Goal: Entertainment & Leisure: Consume media (video, audio)

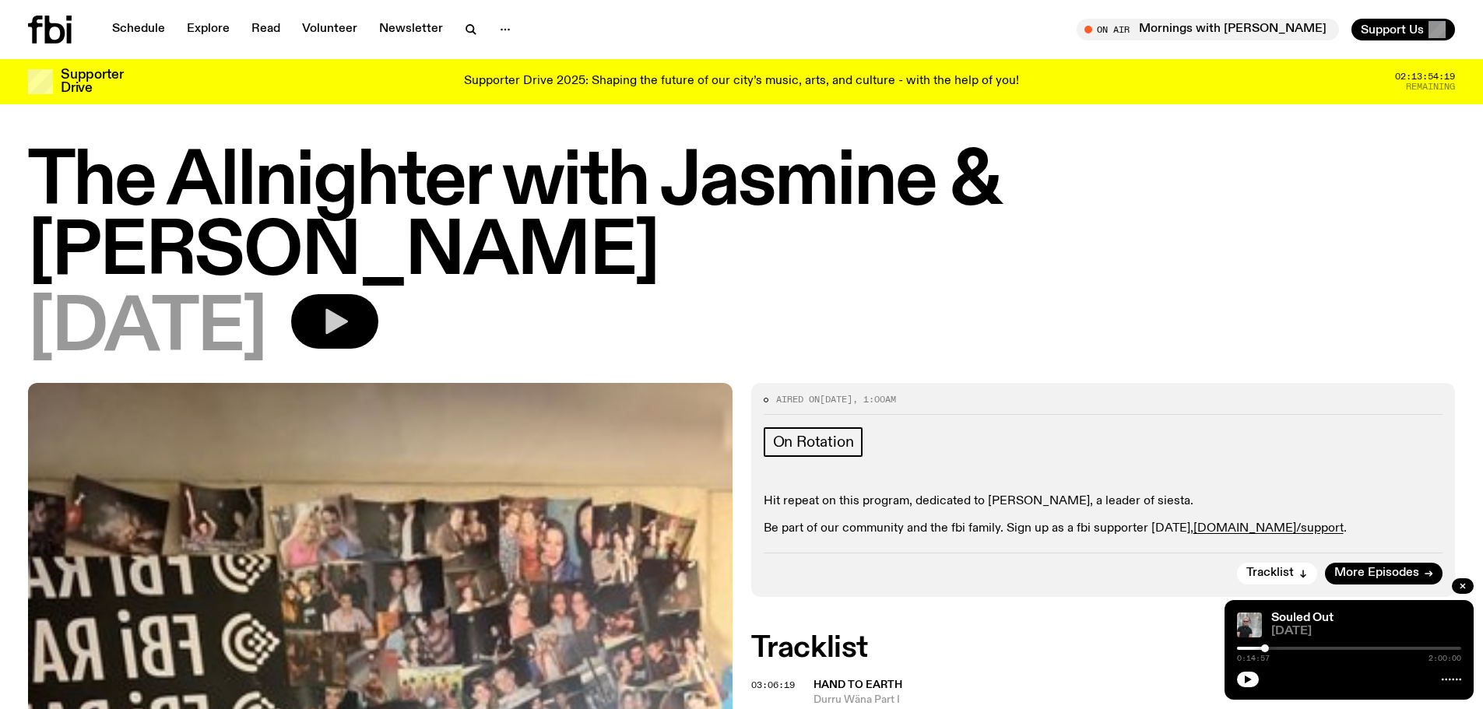
click at [378, 294] on button "button" at bounding box center [334, 321] width 87 height 54
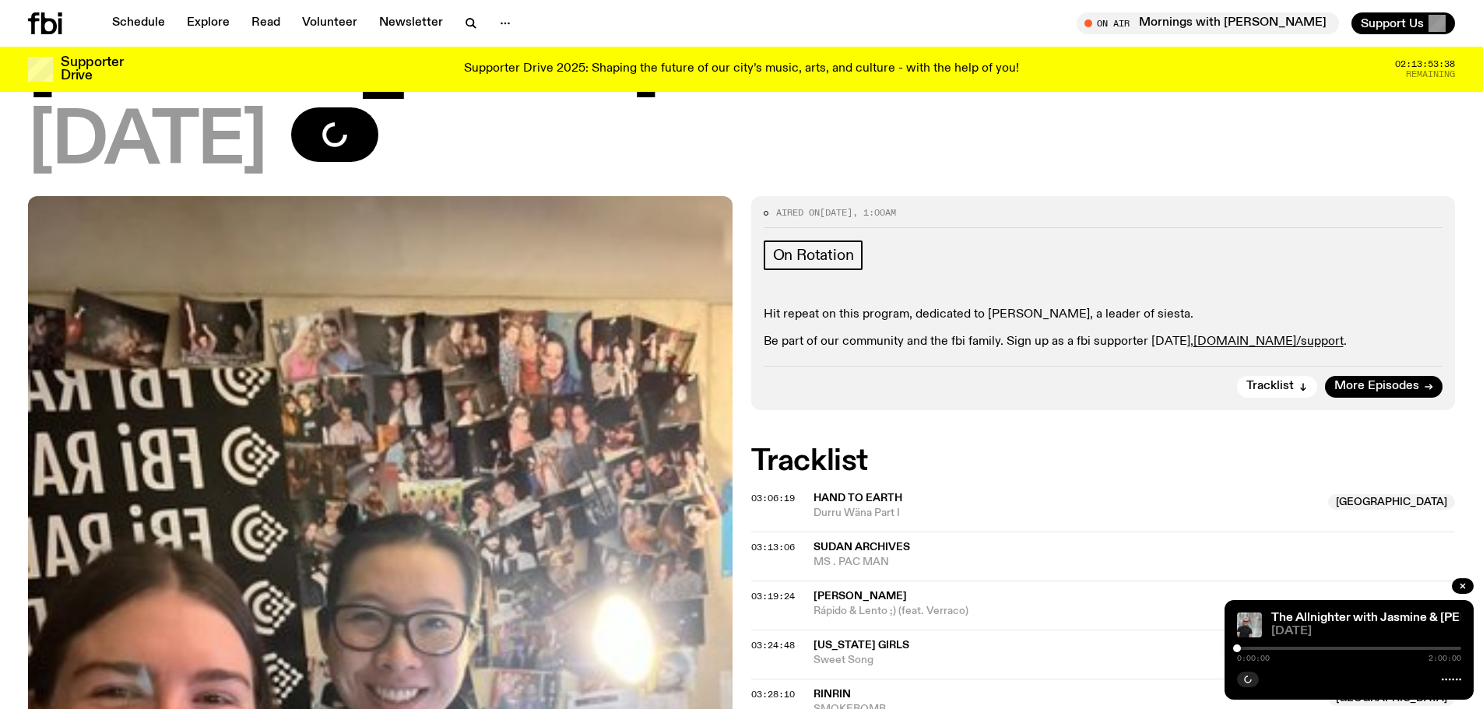
scroll to position [147, 0]
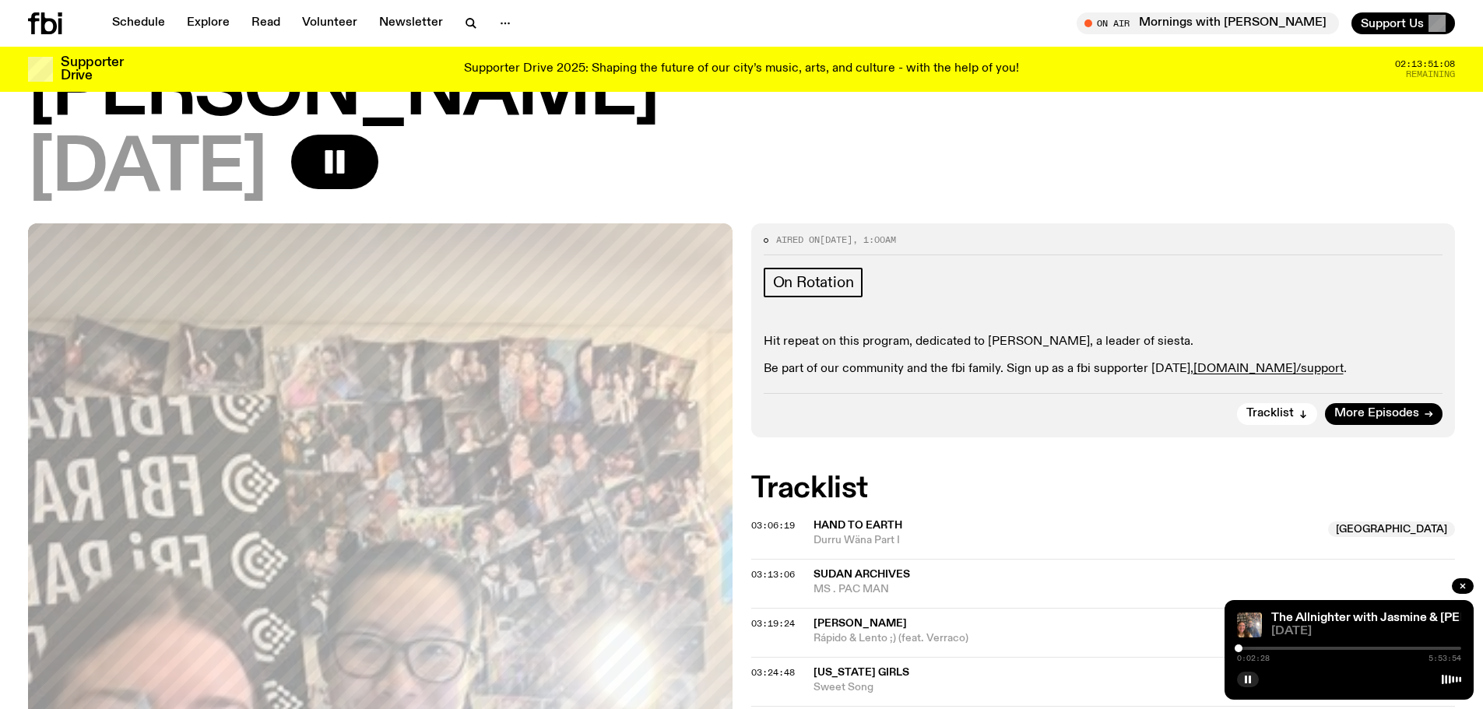
click at [1247, 650] on div "0:02:28 5:53:54" at bounding box center [1349, 653] width 224 height 19
click at [1245, 645] on div "0:02:28 5:53:54" at bounding box center [1349, 653] width 224 height 19
drag, startPoint x: 1234, startPoint y: 646, endPoint x: 1246, endPoint y: 647, distance: 11.7
click at [1246, 647] on div at bounding box center [1244, 648] width 8 height 8
click at [1240, 648] on div at bounding box center [1240, 648] width 8 height 8
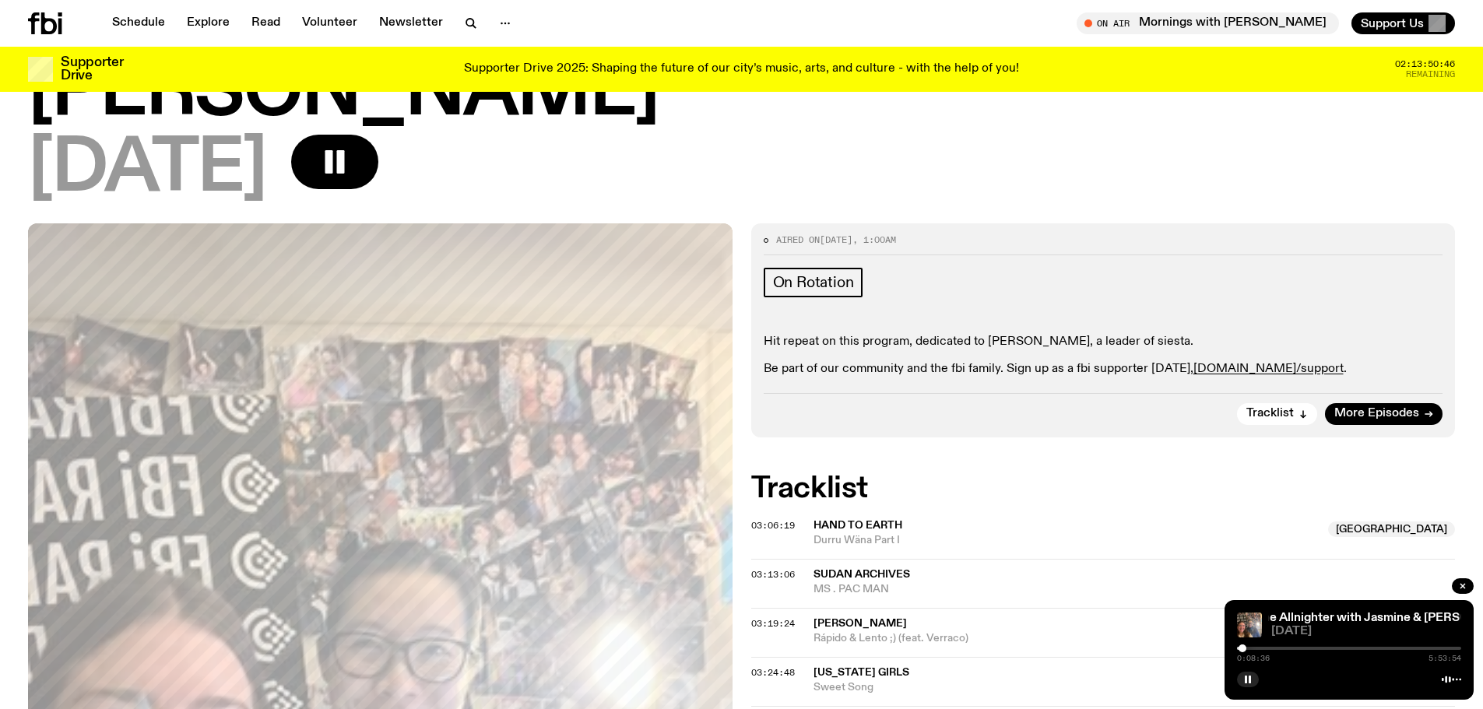
click at [1242, 650] on div at bounding box center [1242, 648] width 8 height 8
click at [1240, 648] on div at bounding box center [1240, 648] width 8 height 8
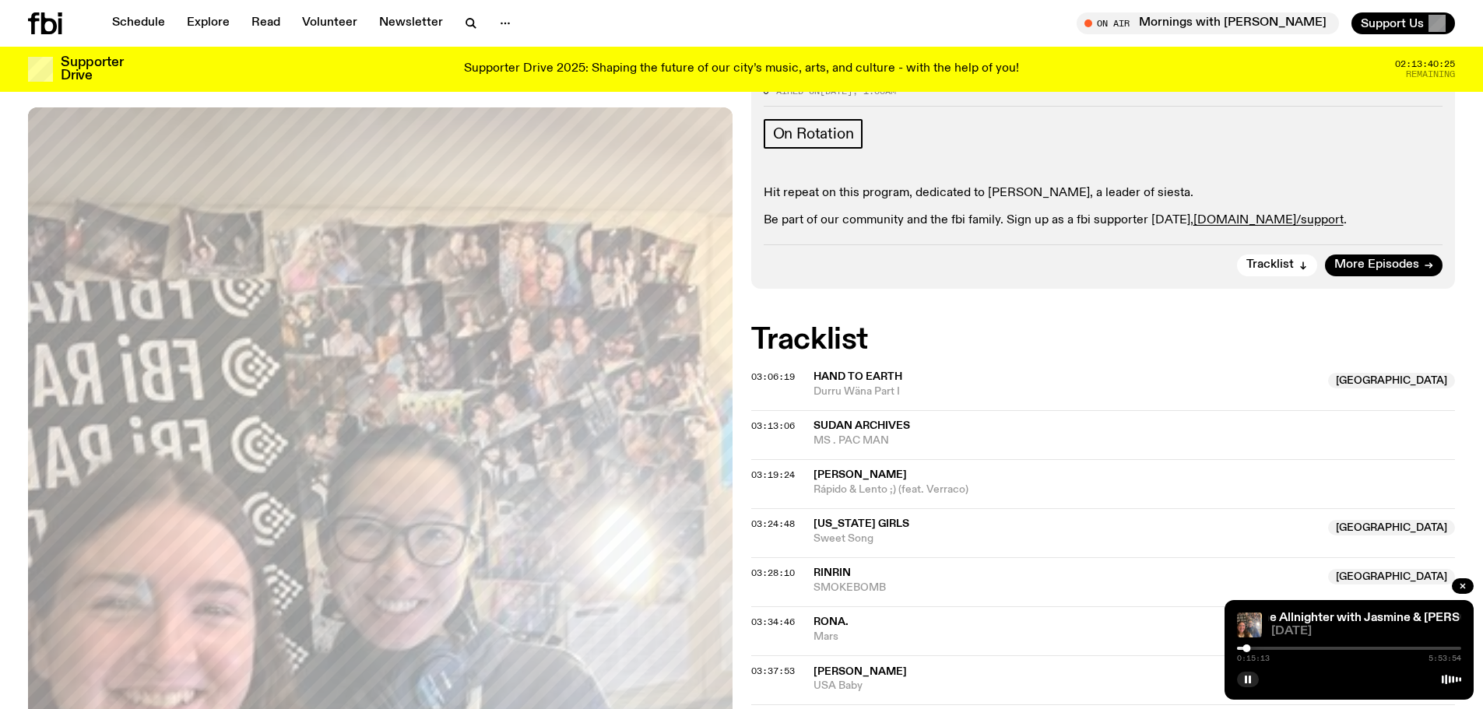
scroll to position [69, 0]
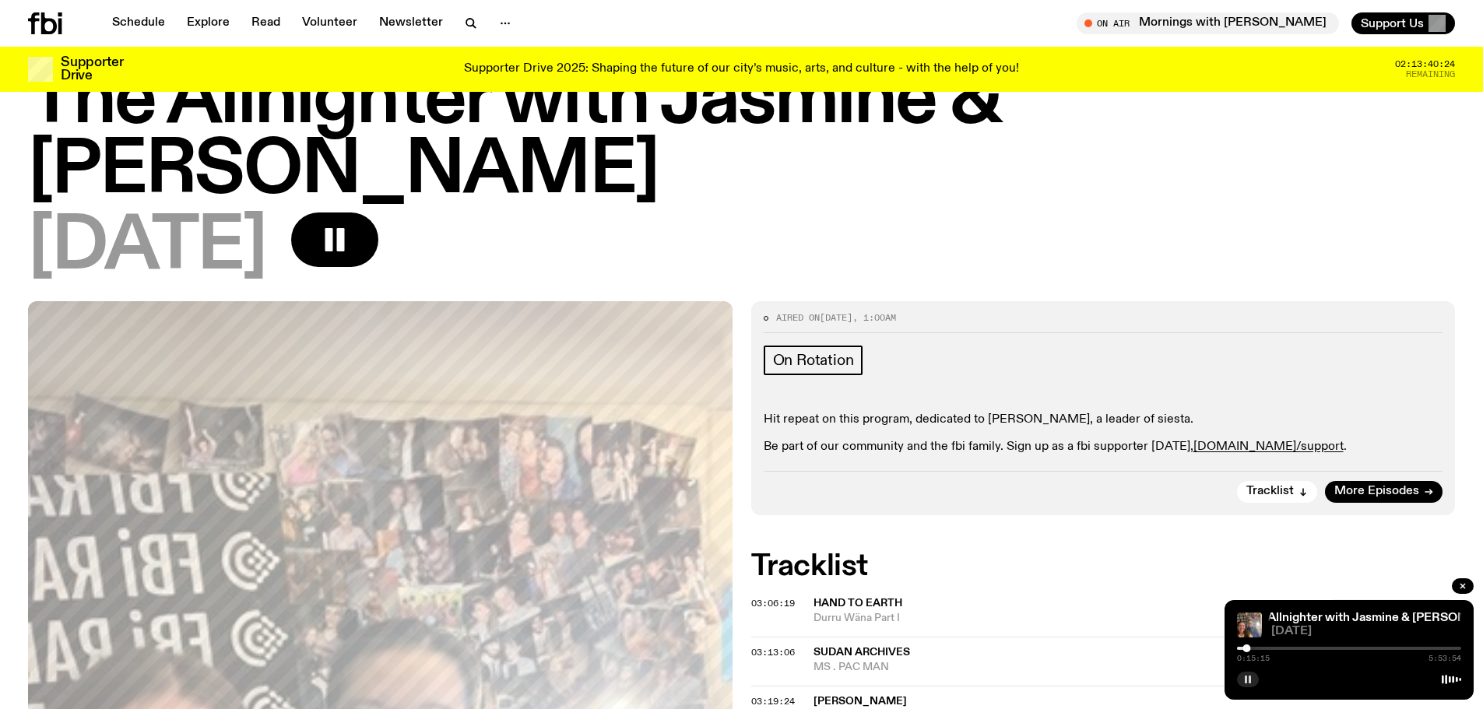
click at [1243, 679] on icon "button" at bounding box center [1247, 679] width 9 height 9
